Goal: Find specific page/section: Find specific page/section

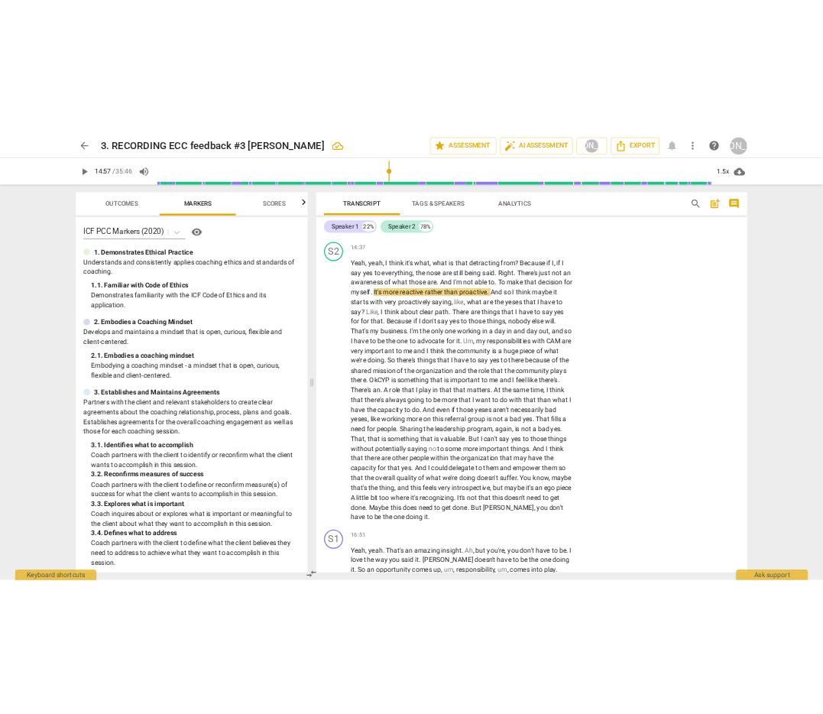
scroll to position [3608, 0]
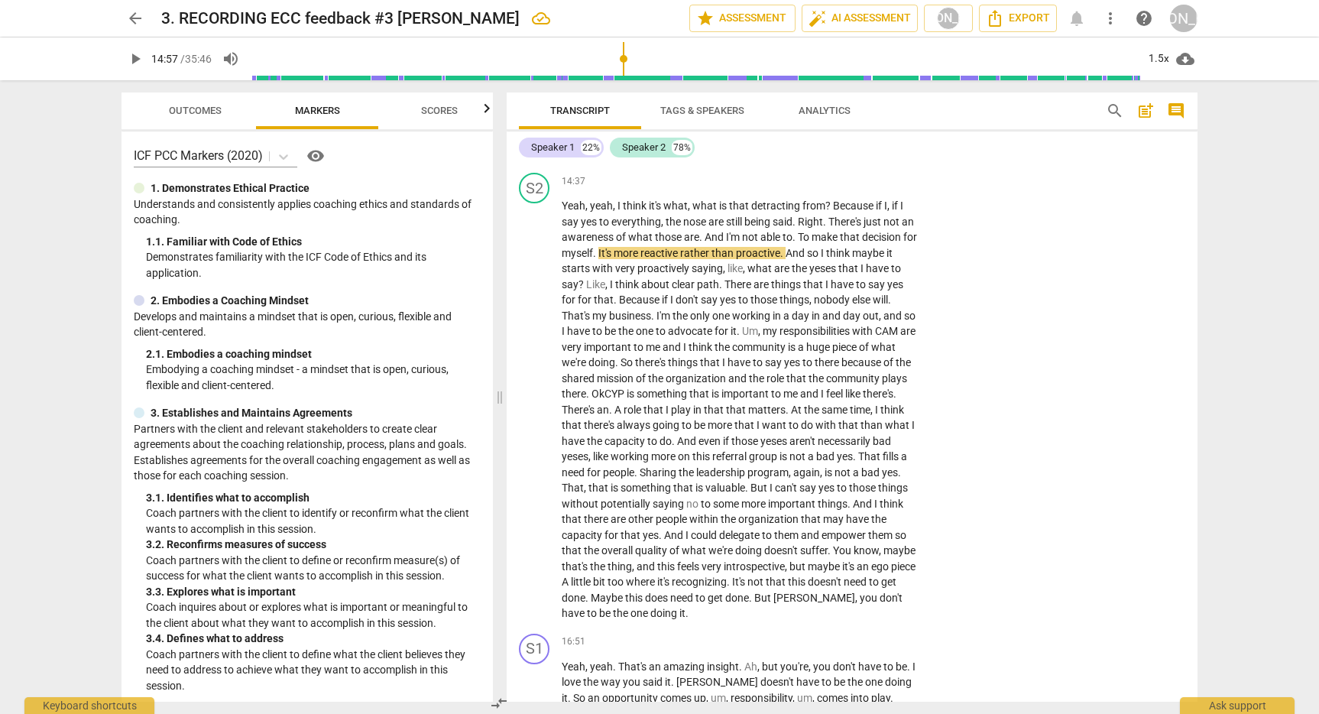
click at [130, 15] on span "arrow_back" at bounding box center [135, 18] width 18 height 18
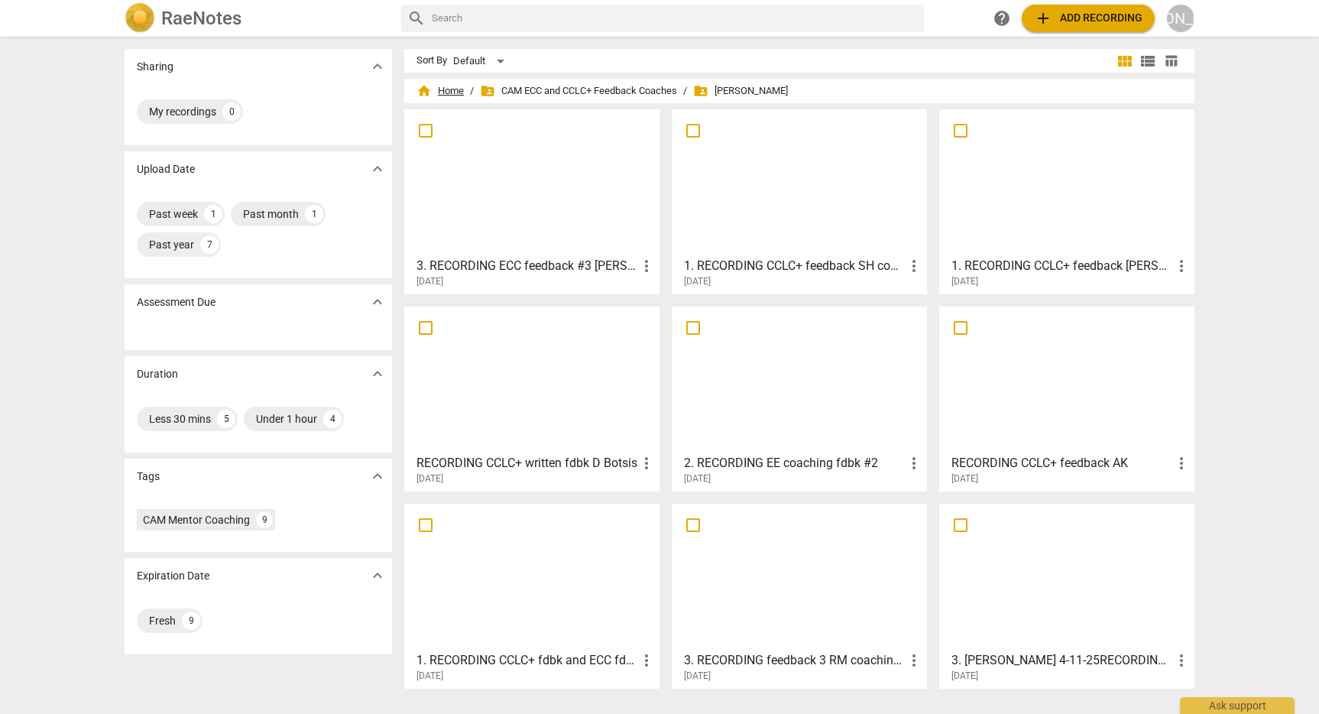
click at [440, 88] on span "home Home" at bounding box center [439, 90] width 47 height 15
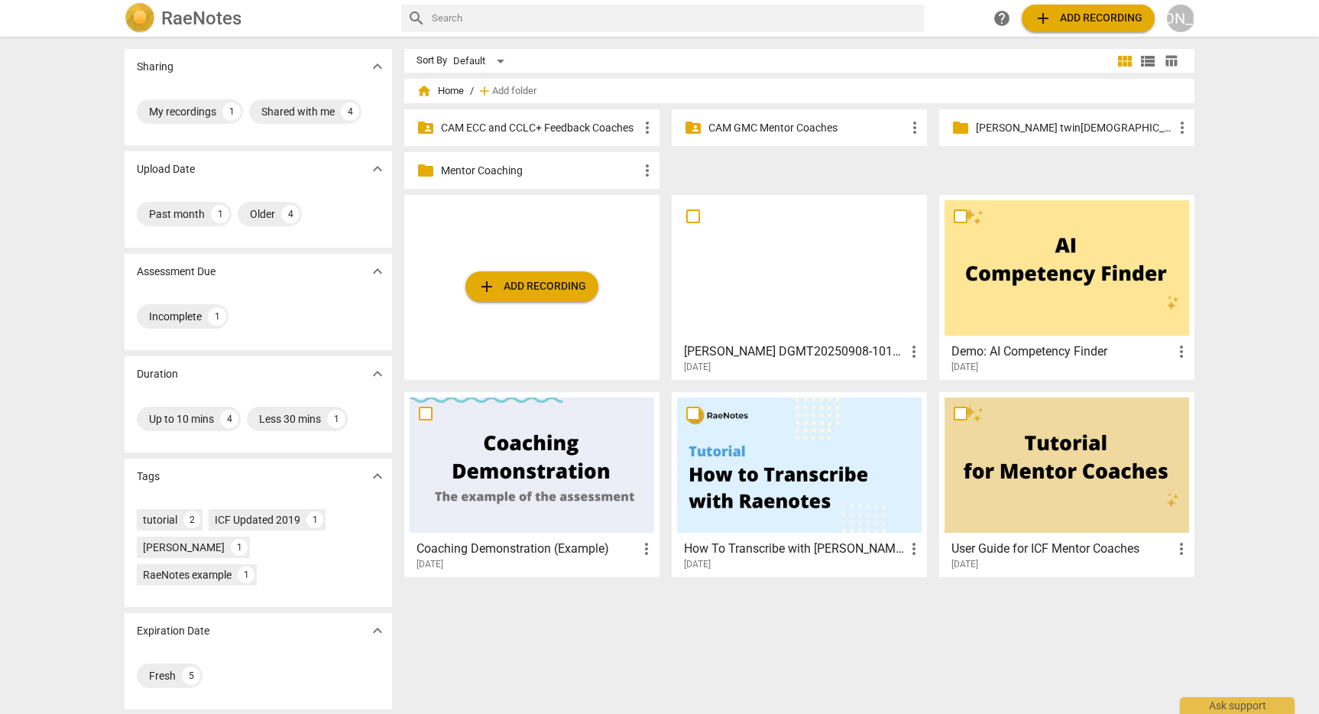
click at [746, 122] on p "CAM GMC Mentor Coaches" at bounding box center [806, 128] width 197 height 16
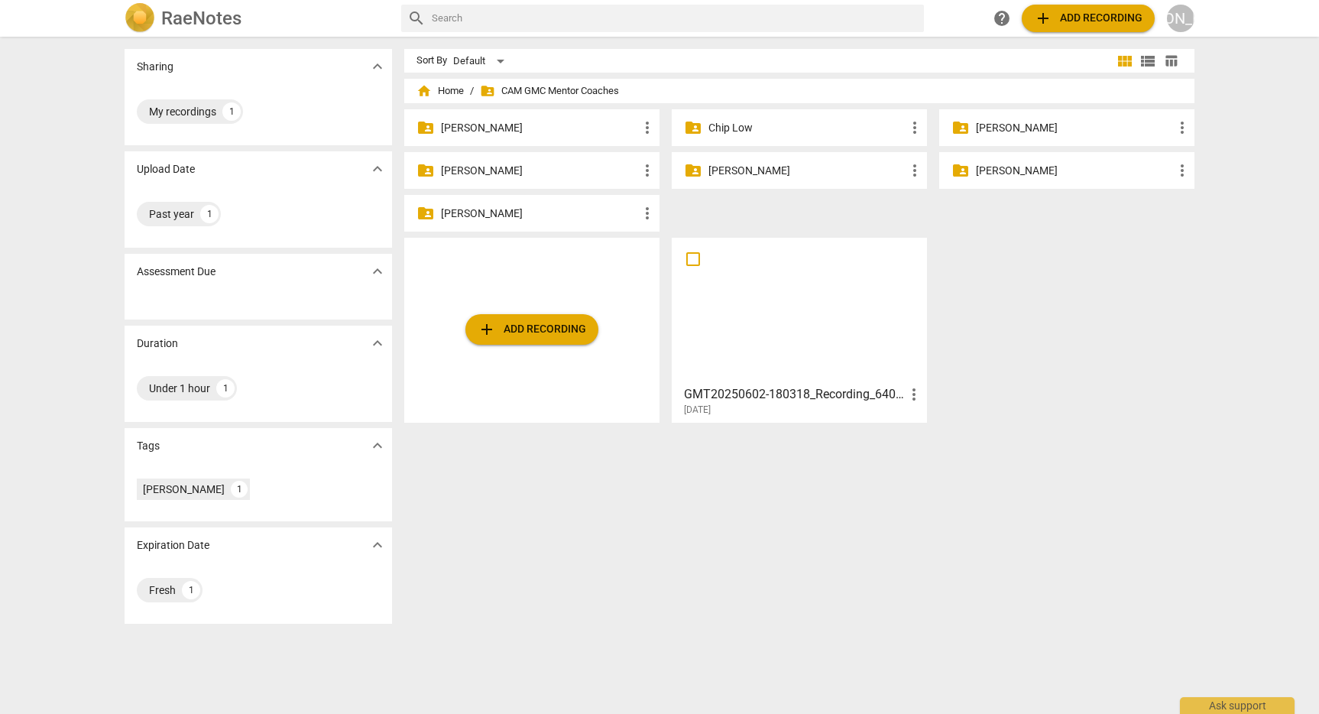
click at [737, 168] on p "[PERSON_NAME]" at bounding box center [806, 171] width 197 height 16
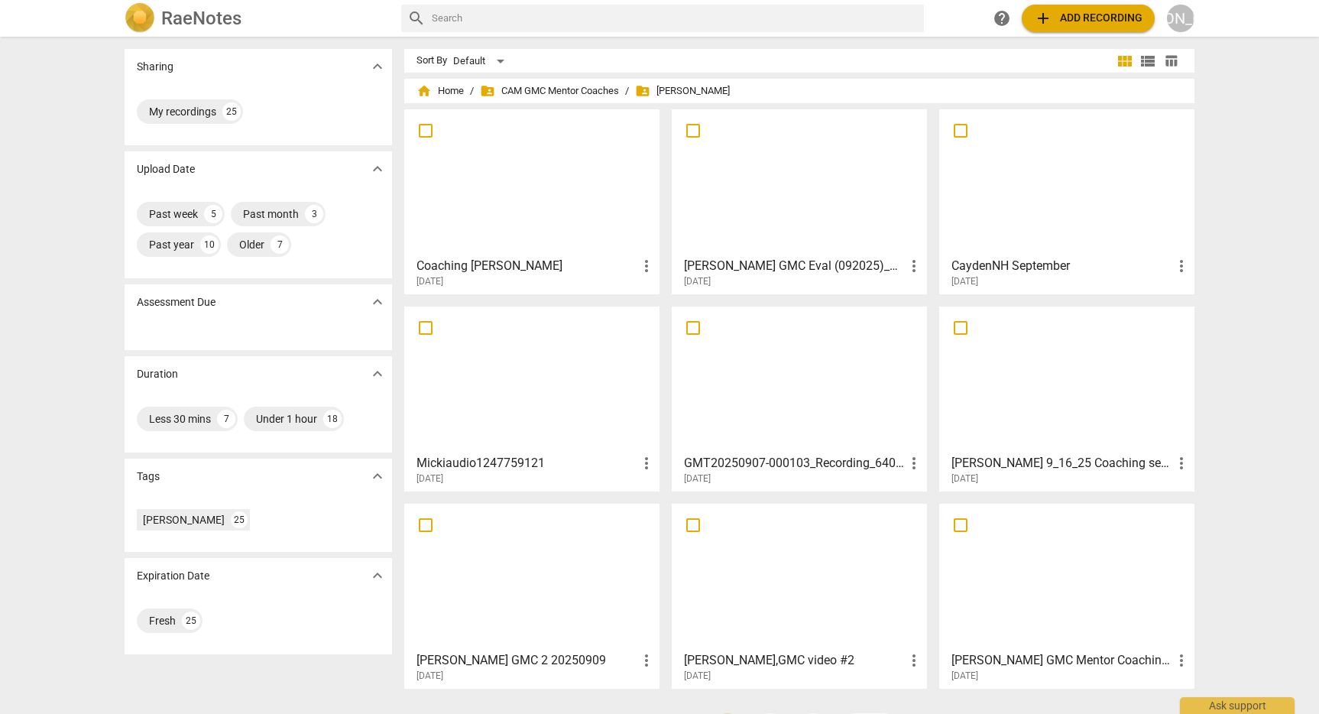
click at [1008, 220] on div at bounding box center [1066, 182] width 244 height 135
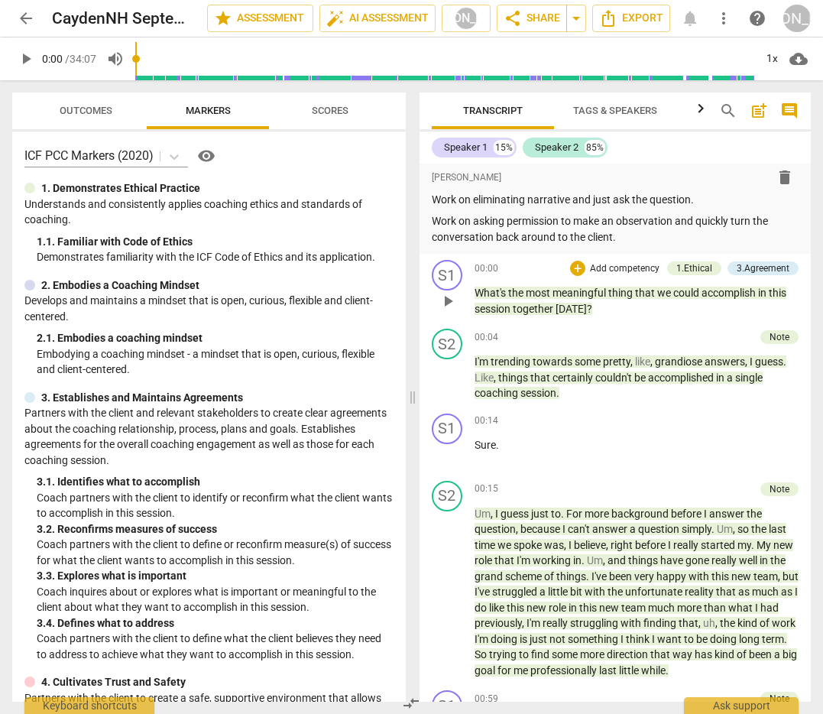
scroll to position [218, 0]
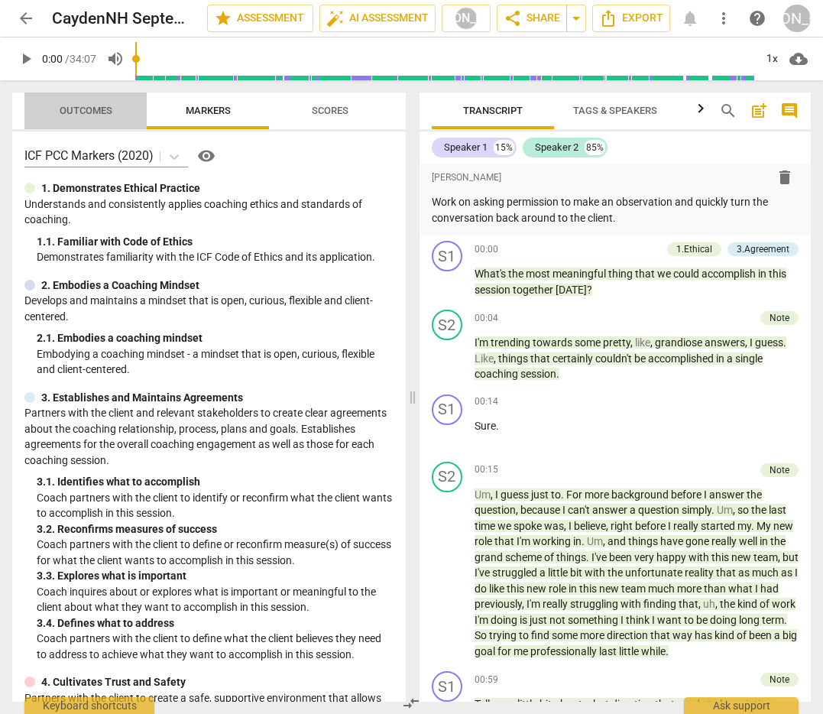
click at [90, 108] on span "Outcomes" at bounding box center [86, 110] width 53 height 11
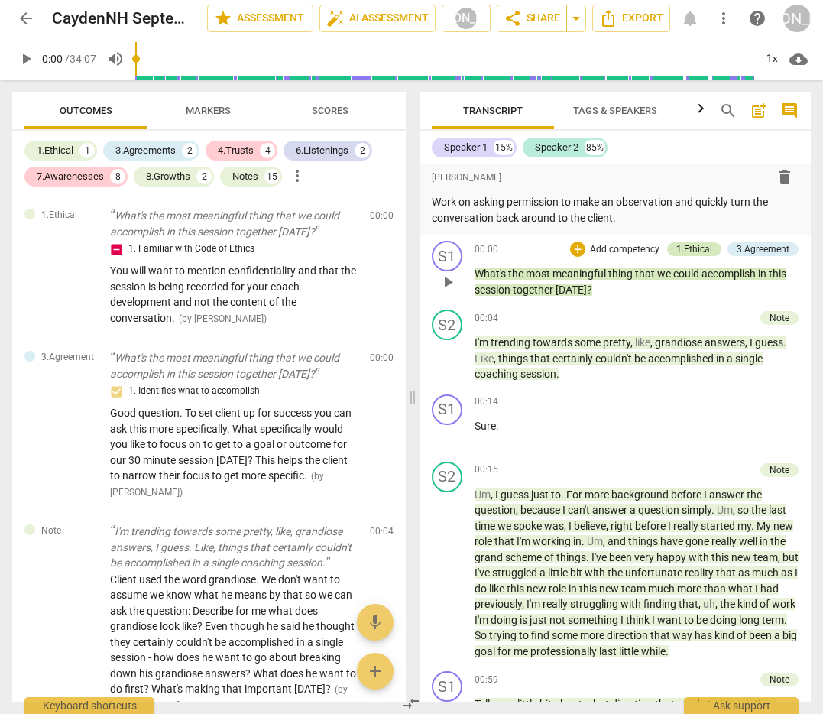
click at [705, 244] on div "1.Ethical" at bounding box center [694, 249] width 36 height 14
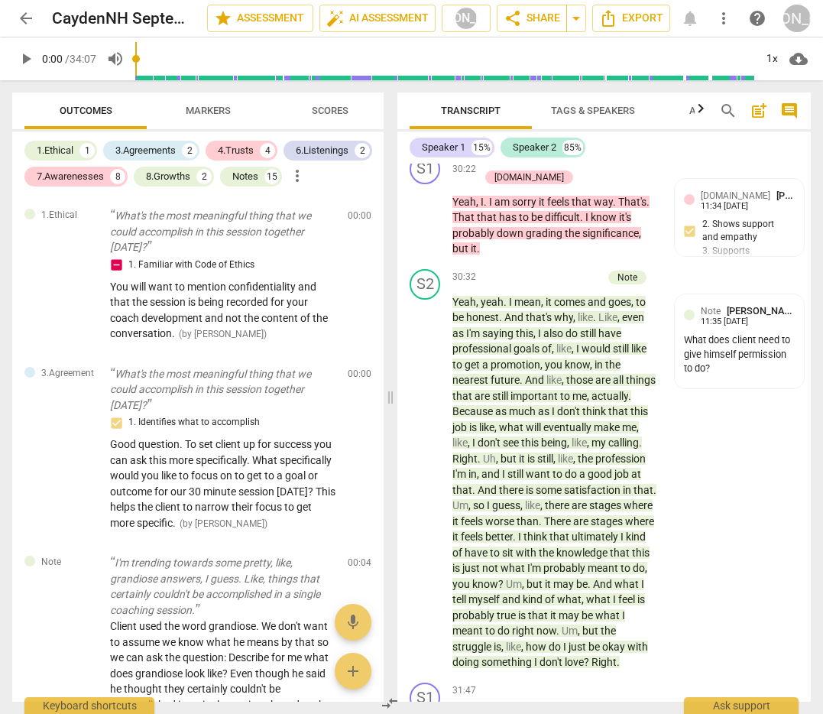
scroll to position [14126, 0]
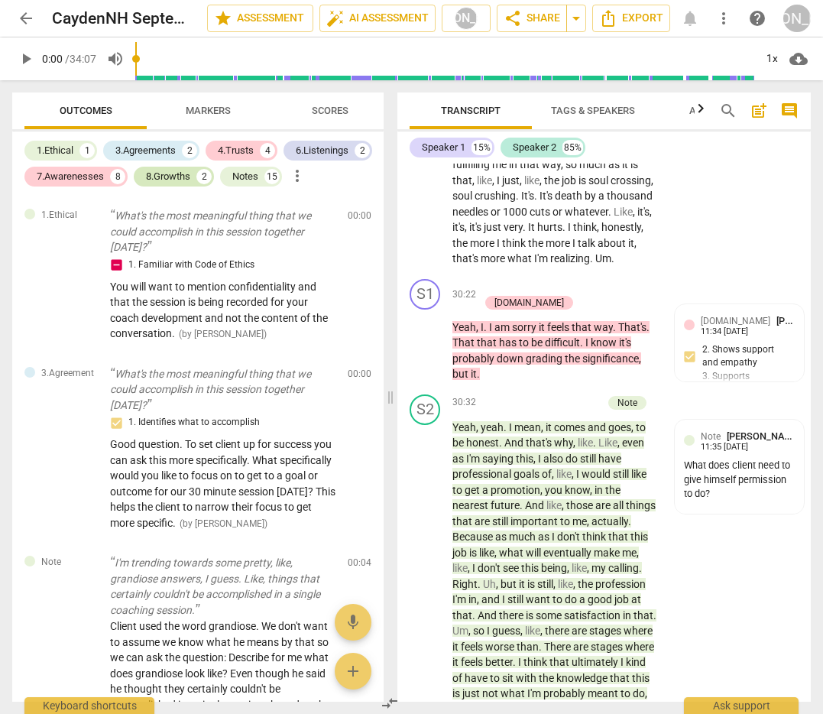
click at [167, 181] on div "8.Growths" at bounding box center [168, 176] width 44 height 15
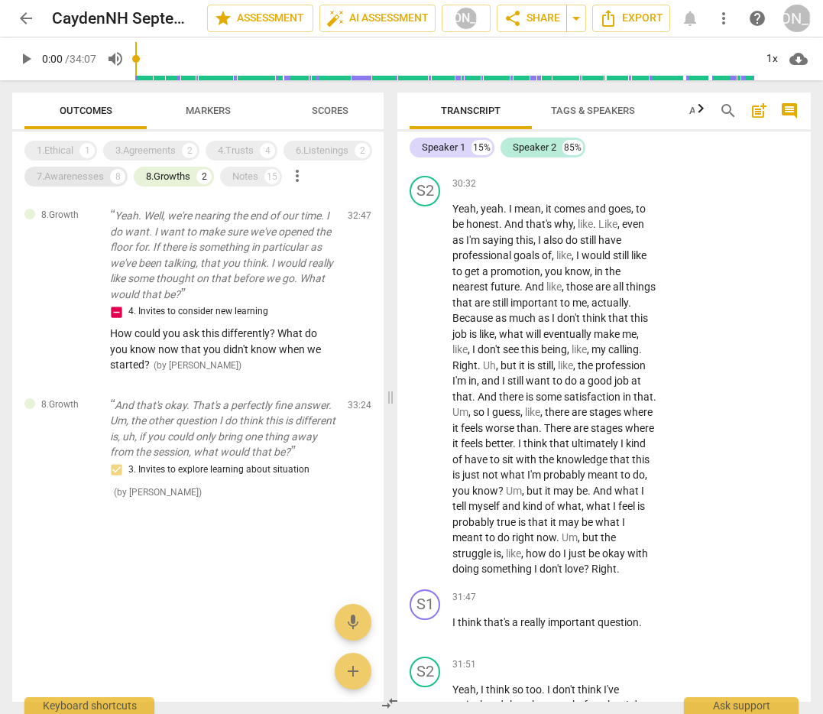
scroll to position [13968, 0]
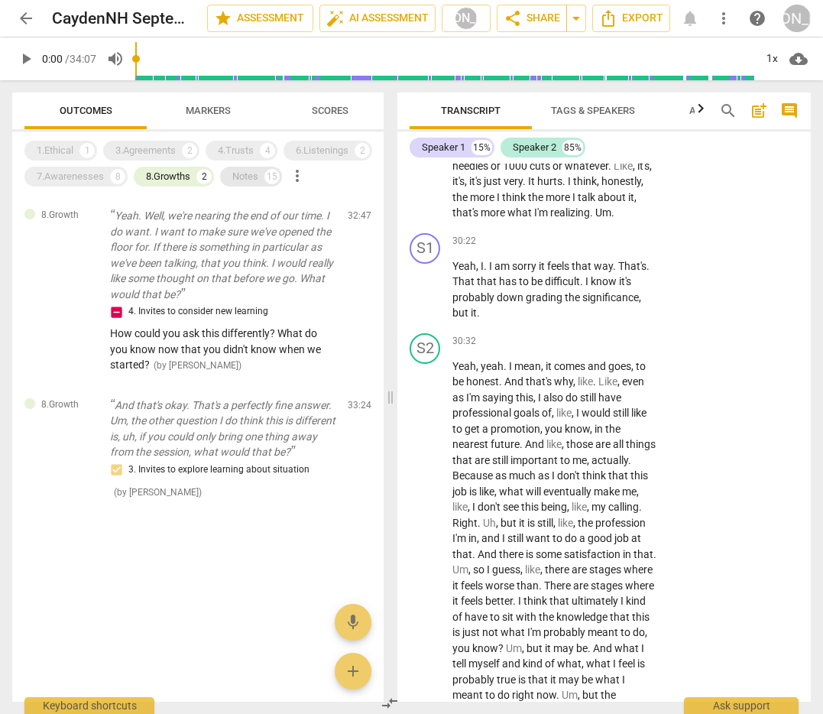
click at [241, 178] on div "Notes" at bounding box center [245, 176] width 26 height 15
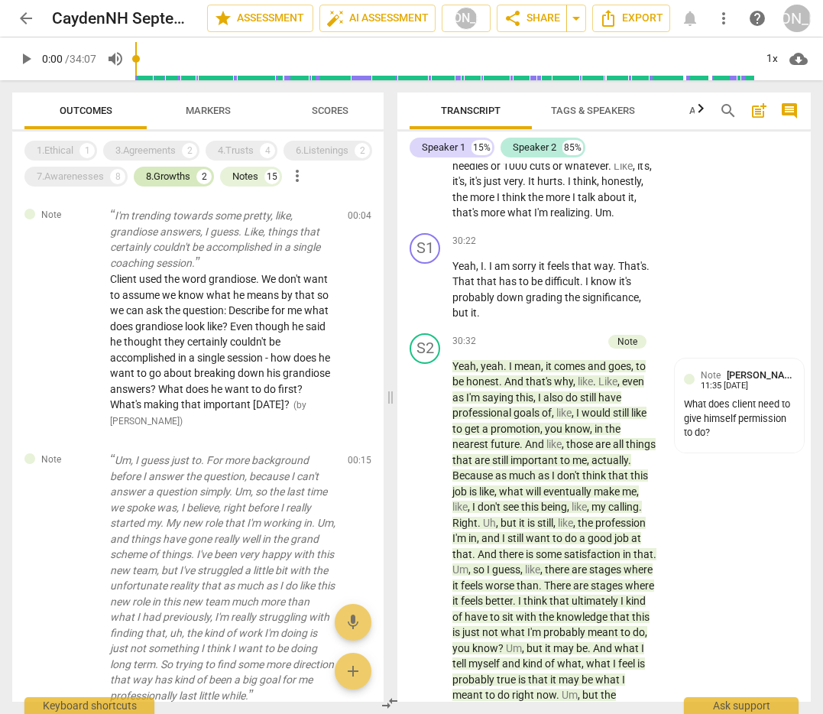
click at [183, 175] on div "8.Growths" at bounding box center [168, 176] width 44 height 15
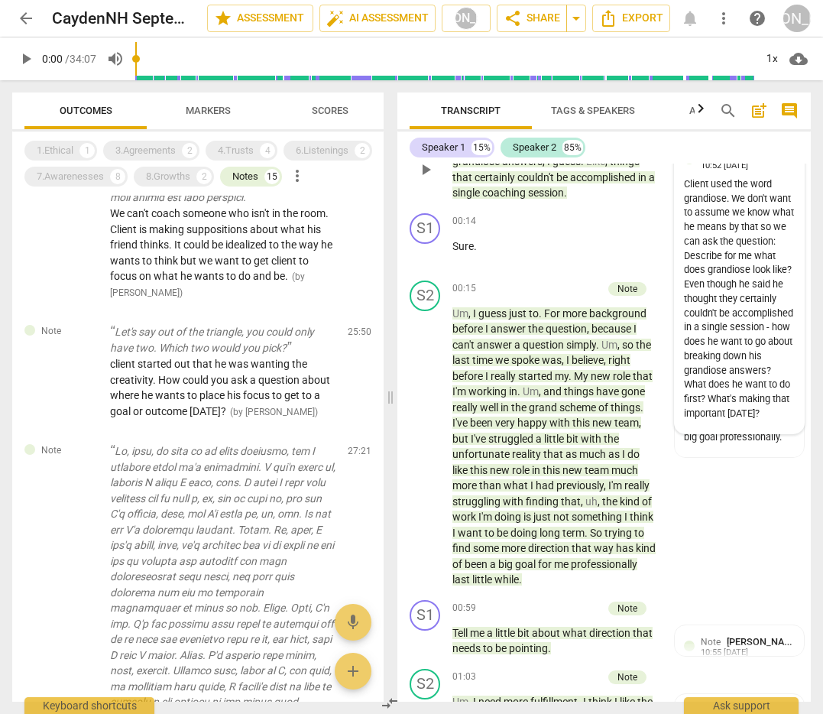
scroll to position [437, 0]
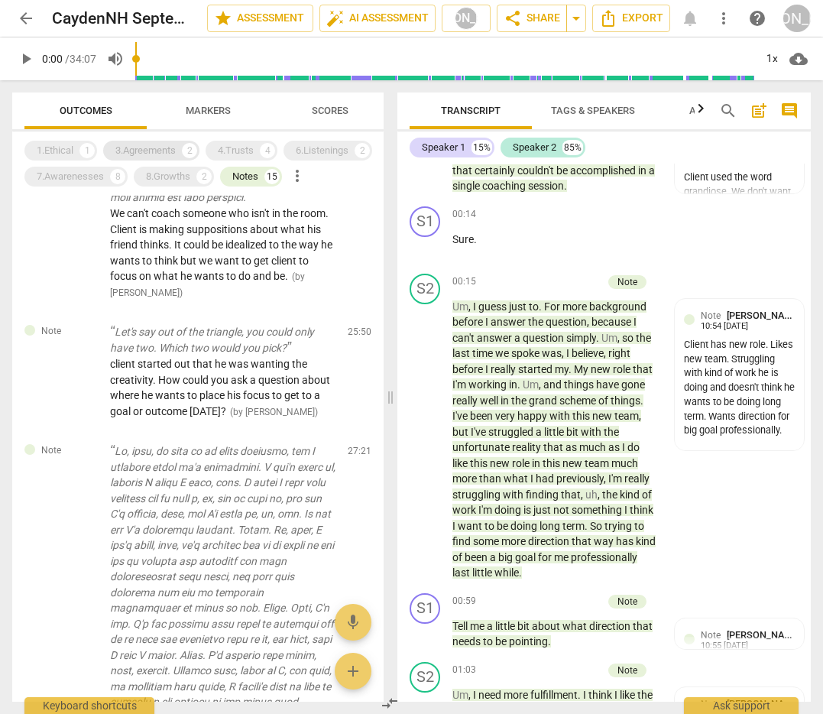
click at [140, 147] on div "3.Agreements" at bounding box center [145, 150] width 60 height 15
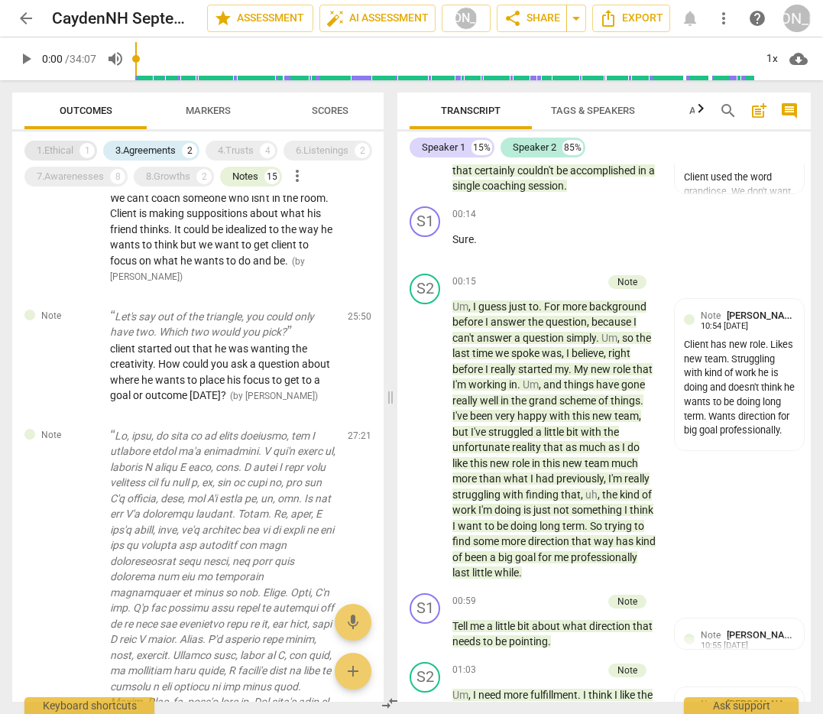
click at [68, 148] on div "1.Ethical" at bounding box center [55, 150] width 37 height 15
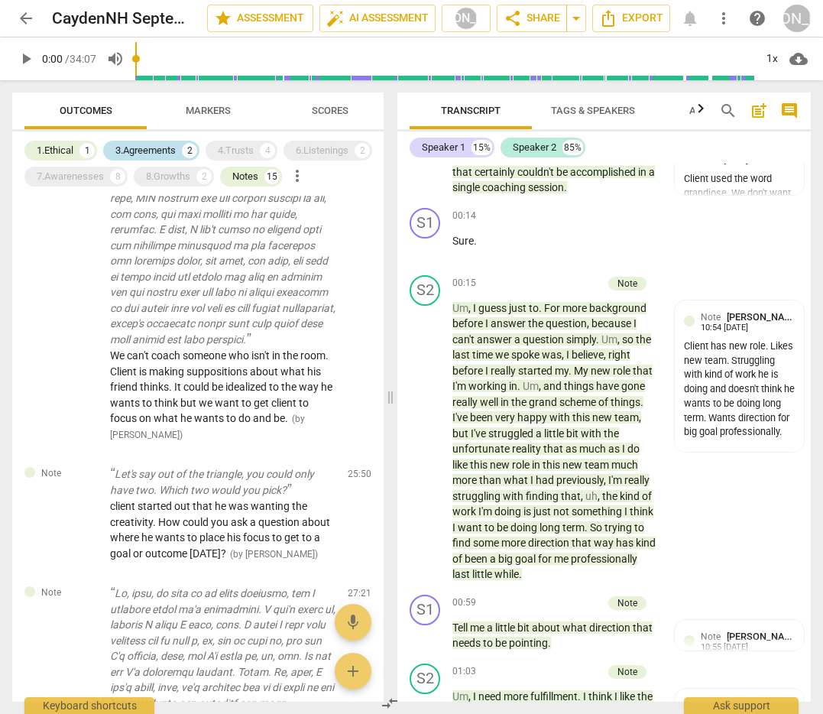
scroll to position [454, 0]
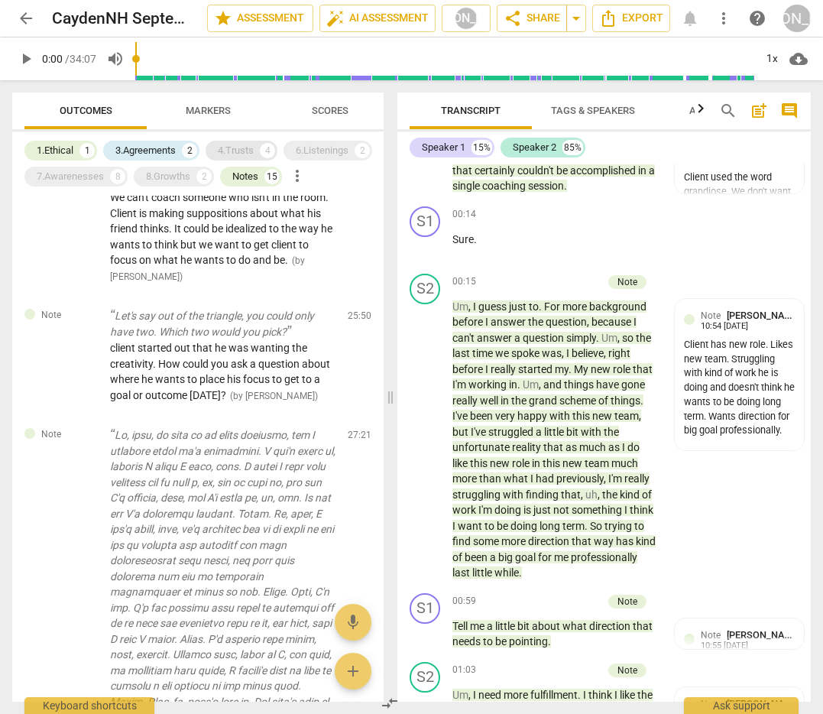
click at [223, 143] on div "4.Trusts" at bounding box center [236, 150] width 36 height 15
drag, startPoint x: 316, startPoint y: 141, endPoint x: 209, endPoint y: 167, distance: 110.1
click at [316, 141] on div "6.Listenings 2" at bounding box center [327, 151] width 89 height 20
click at [72, 175] on div "7.Awarenesses" at bounding box center [70, 176] width 67 height 15
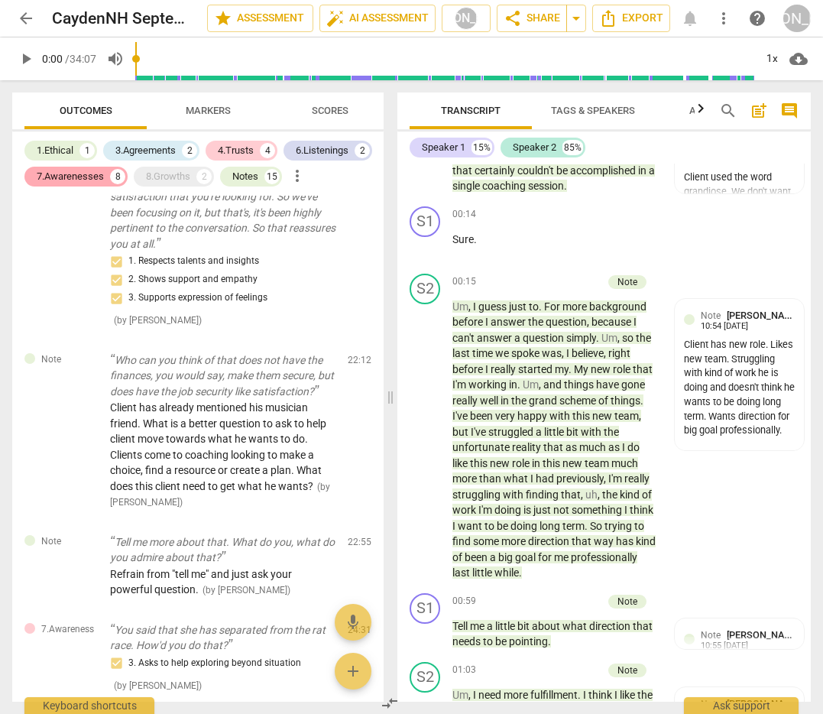
scroll to position [5253, 0]
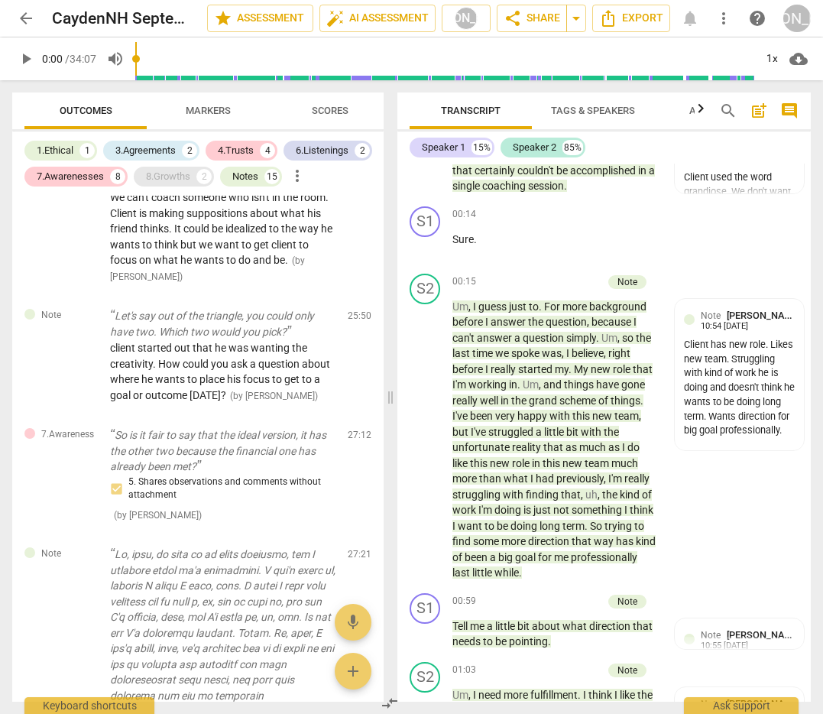
click at [170, 180] on div "8.Growths" at bounding box center [168, 176] width 44 height 15
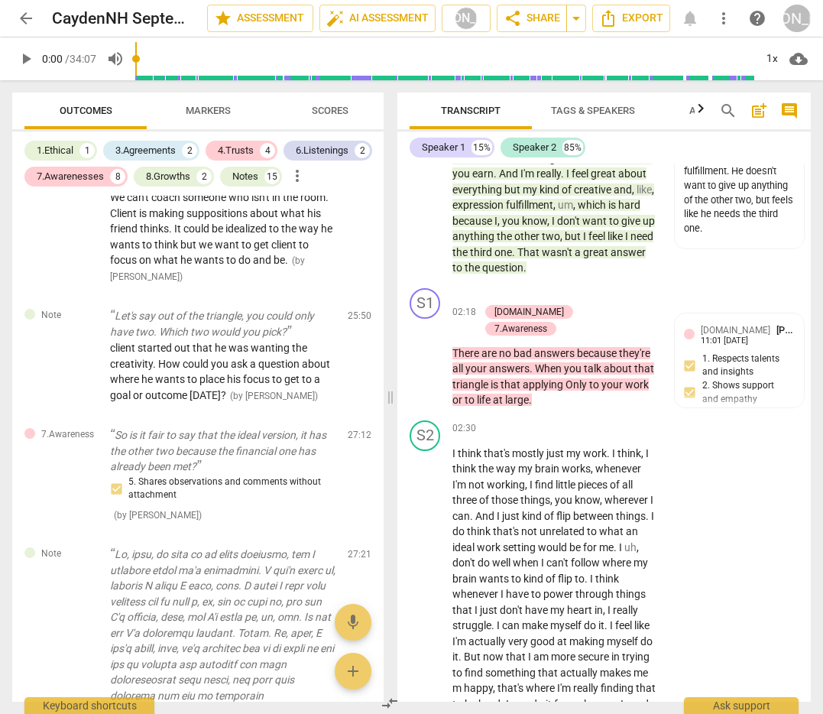
scroll to position [1427, 0]
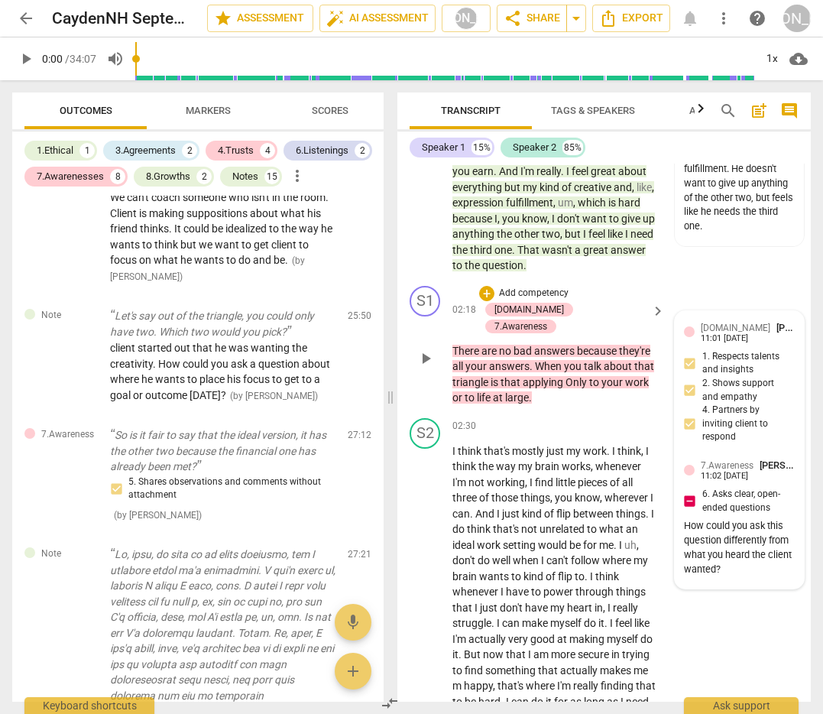
click at [752, 406] on div "[DOMAIN_NAME] [PERSON_NAME] 11:01 [DATE] 1. Respects talents and insights 2. Sh…" at bounding box center [739, 385] width 111 height 131
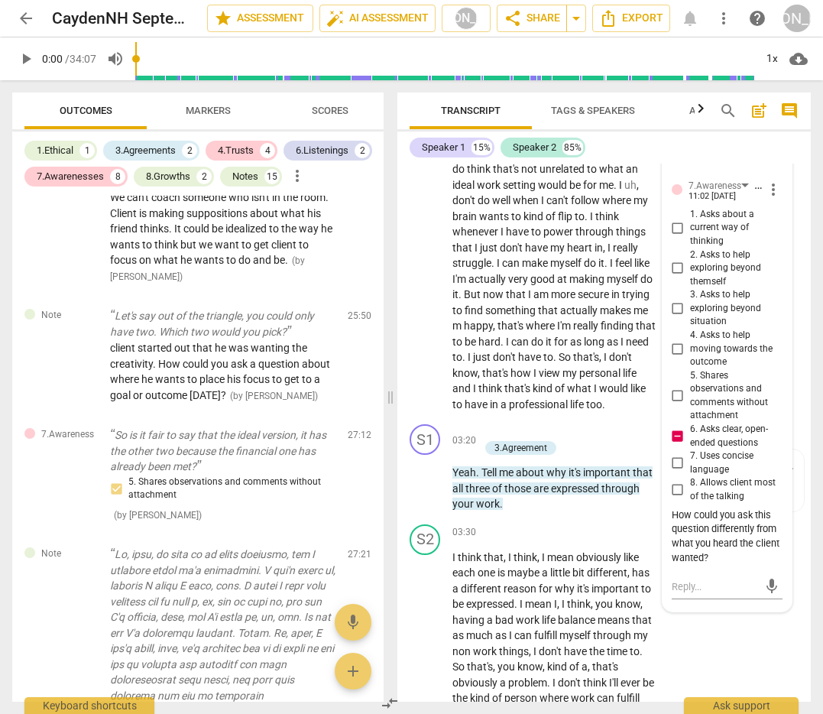
scroll to position [1788, 0]
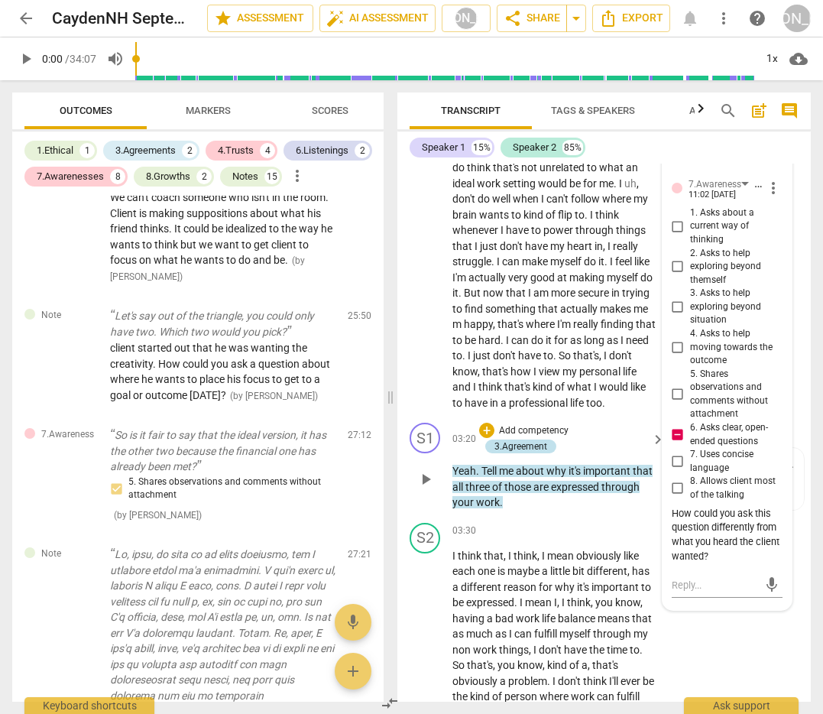
click at [534, 453] on div "3.Agreement" at bounding box center [520, 446] width 53 height 14
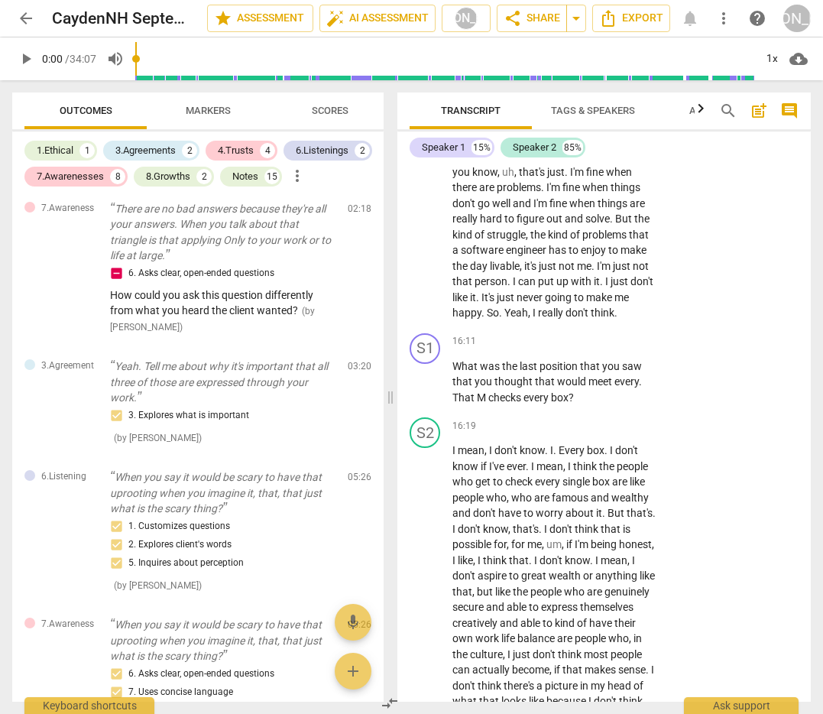
scroll to position [7619, 0]
